Goal: Transaction & Acquisition: Purchase product/service

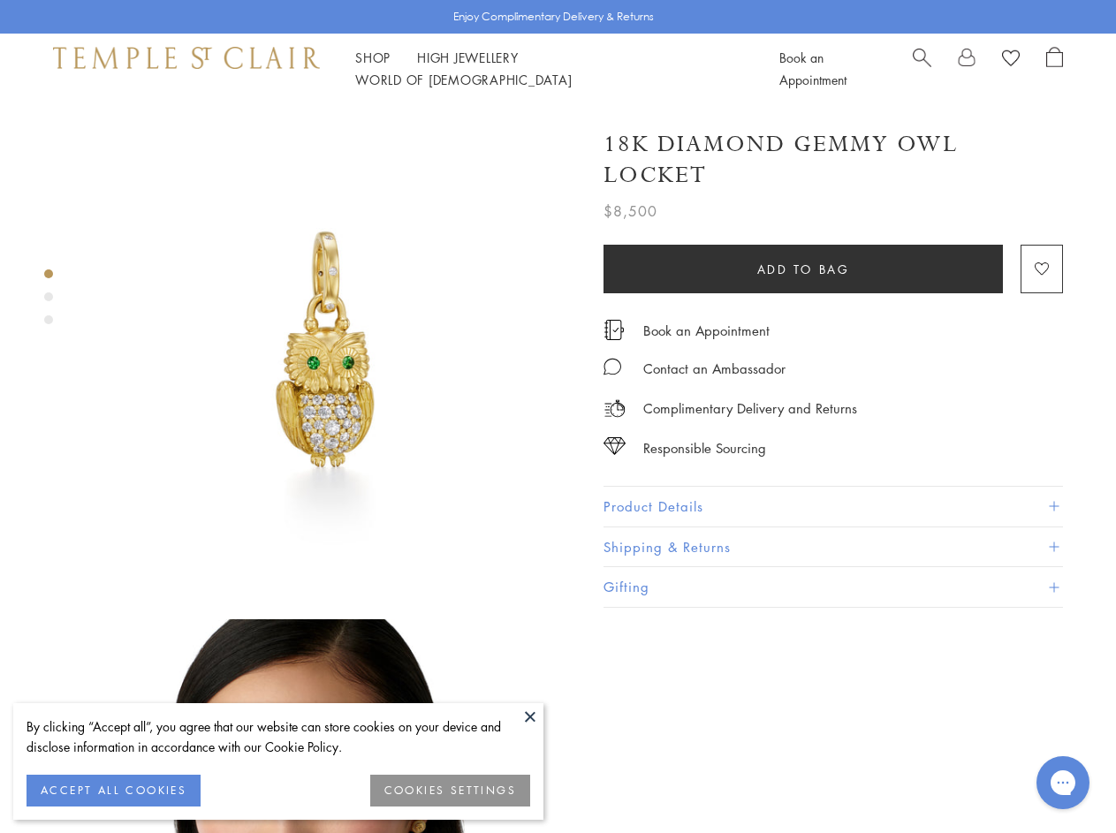
click at [558, 416] on img at bounding box center [332, 348] width 489 height 489
click at [530, 717] on button at bounding box center [530, 716] width 27 height 27
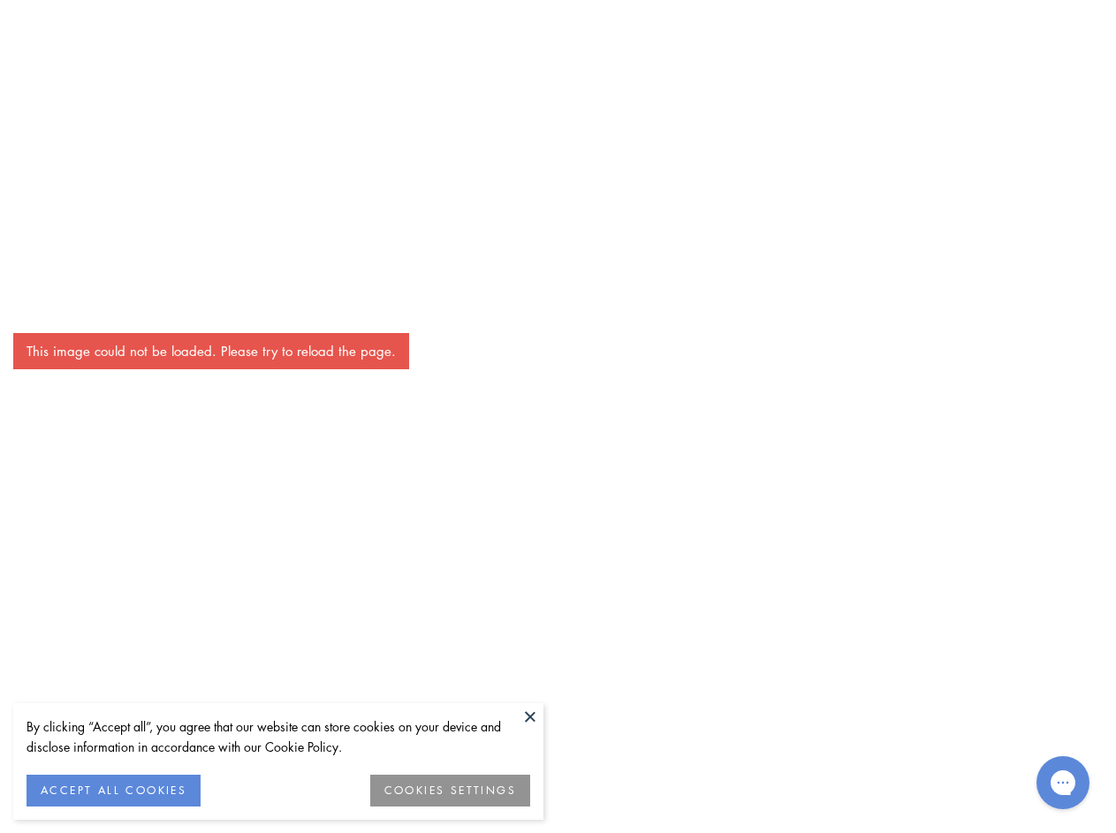
click at [113, 791] on button "ACCEPT ALL COOKIES" at bounding box center [114, 791] width 174 height 32
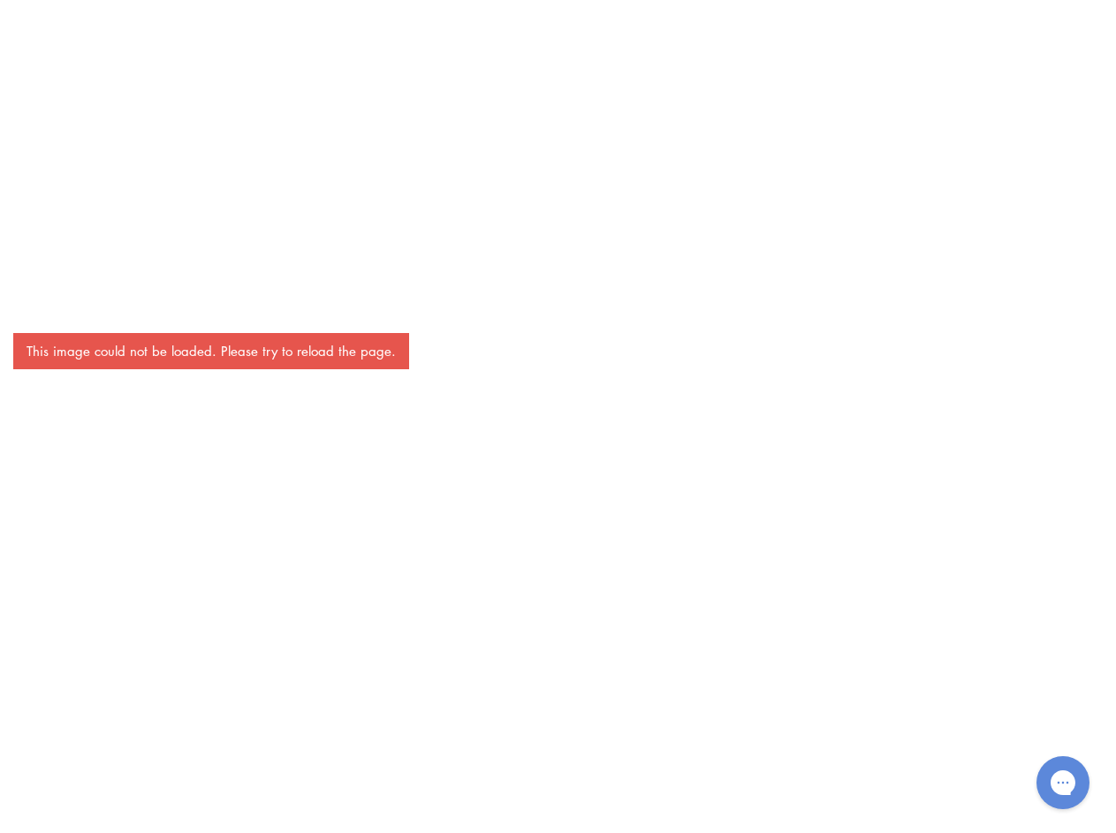
click at [451, 791] on div at bounding box center [558, 796] width 1116 height 49
click at [373, 68] on div "This image could not be loaded. Please try to reload the page." at bounding box center [558, 416] width 1116 height 833
click at [607, 68] on div "This image could not be loaded. Please try to reload the page." at bounding box center [558, 416] width 1116 height 833
click at [558, 468] on div "This image could not be loaded. Please try to reload the page." at bounding box center [558, 416] width 1116 height 833
click at [49, 274] on div "This image could not be loaded. Please try to reload the page." at bounding box center [558, 416] width 1116 height 833
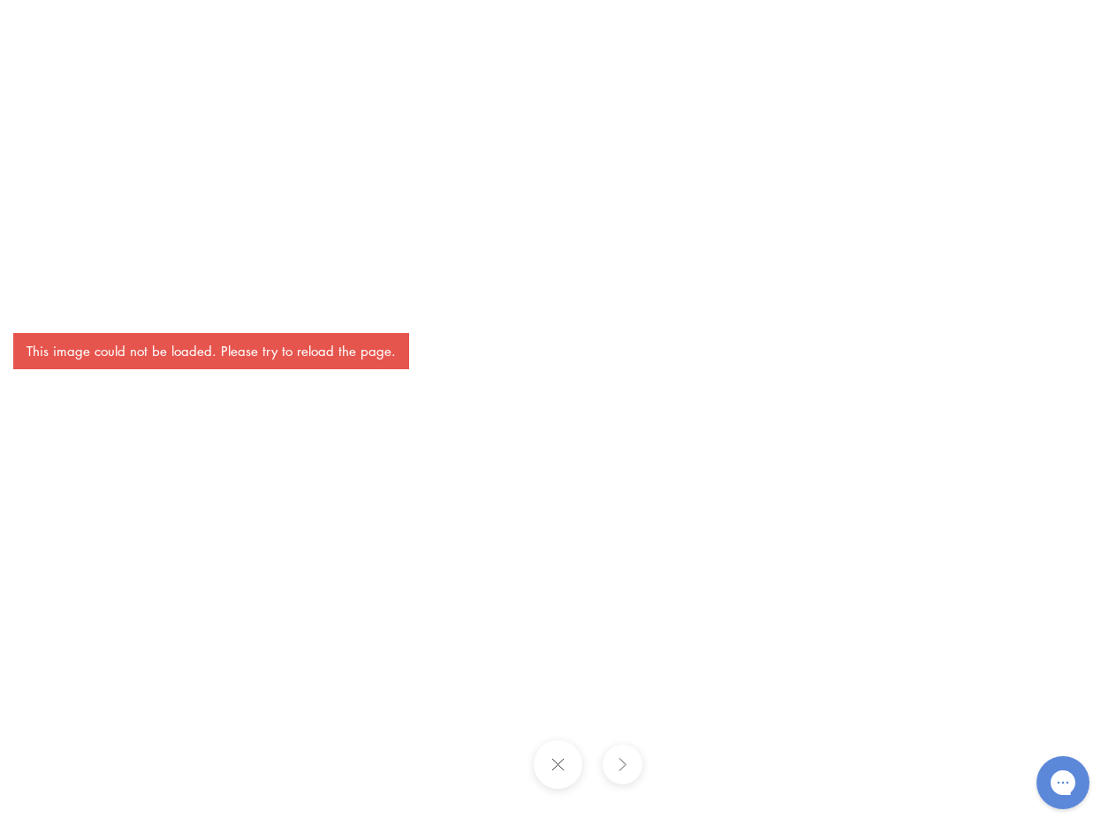
click at [49, 297] on div "This image could not be loaded. Please try to reload the page." at bounding box center [558, 416] width 1116 height 833
click at [49, 320] on div "This image could not be loaded. Please try to reload the page." at bounding box center [558, 416] width 1116 height 833
